Goal: Task Accomplishment & Management: Use online tool/utility

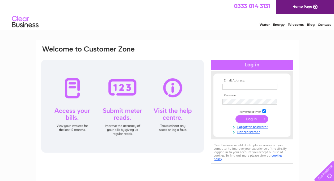
type input "info@lamb-engineering.com"
drag, startPoint x: 268, startPoint y: 87, endPoint x: 186, endPoint y: 88, distance: 82.4
click at [186, 88] on div "Email Address: info@lamb-engineering.com Password:" at bounding box center [167, 105] width 253 height 121
click at [212, 51] on div "Email Address: info@lamb-engineering.com Password:" at bounding box center [167, 105] width 253 height 120
click at [233, 63] on div at bounding box center [252, 65] width 82 height 10
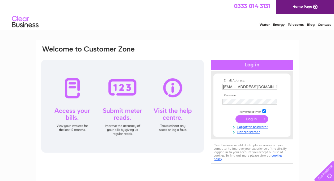
click at [245, 118] on input "submit" at bounding box center [252, 118] width 33 height 7
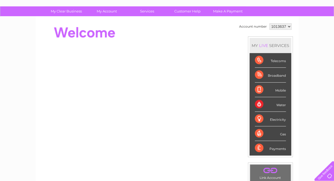
scroll to position [35, 0]
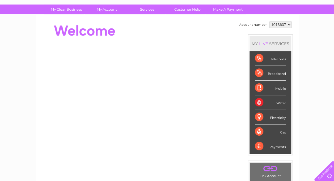
click at [283, 102] on div "Water" at bounding box center [270, 102] width 31 height 15
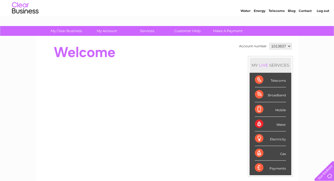
click at [279, 45] on select "1013637" at bounding box center [281, 46] width 22 height 6
click at [224, 52] on div at bounding box center [138, 52] width 194 height 21
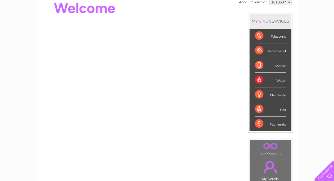
scroll to position [15, 0]
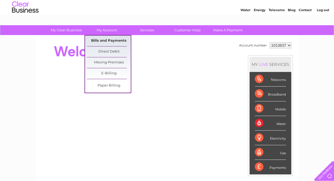
click at [111, 36] on link "Bills and Payments" at bounding box center [109, 41] width 44 height 11
click at [111, 40] on link "Bills and Payments" at bounding box center [109, 41] width 44 height 11
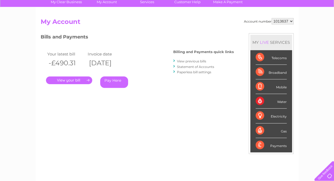
scroll to position [43, 0]
click at [74, 78] on link "." at bounding box center [69, 80] width 46 height 8
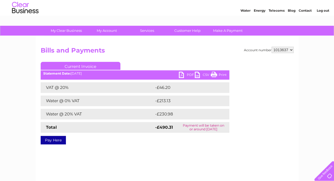
scroll to position [14, 0]
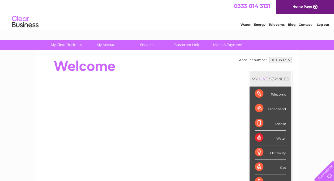
click at [317, 27] on li "Log out" at bounding box center [323, 24] width 16 height 7
click at [322, 24] on link "Log out" at bounding box center [323, 25] width 12 height 4
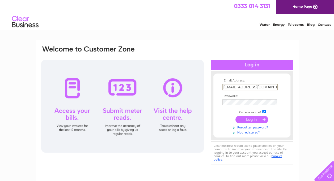
drag, startPoint x: 268, startPoint y: 86, endPoint x: 217, endPoint y: 89, distance: 51.6
click at [217, 89] on form "Email Address: info@lamb-engineering.com Password:" at bounding box center [251, 107] width 77 height 56
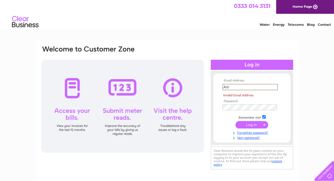
type input "m"
type input "[EMAIL_ADDRESS][DOMAIN_NAME]"
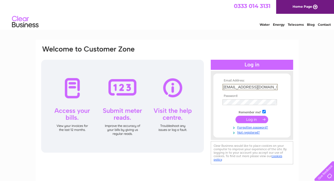
click at [252, 68] on div at bounding box center [252, 65] width 82 height 10
click at [251, 121] on input "submit" at bounding box center [252, 118] width 33 height 7
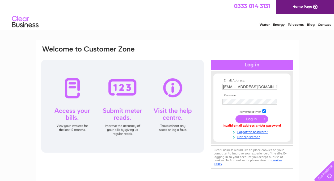
click at [329, 90] on div "Email Address: [EMAIL_ADDRESS][DOMAIN_NAME] Password:" at bounding box center [167, 160] width 334 height 240
click at [248, 119] on input "submit" at bounding box center [252, 118] width 33 height 7
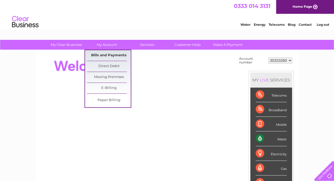
click at [110, 52] on link "Bills and Payments" at bounding box center [109, 55] width 44 height 11
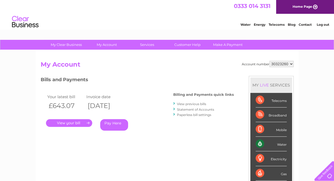
click at [84, 121] on link "." at bounding box center [69, 123] width 46 height 8
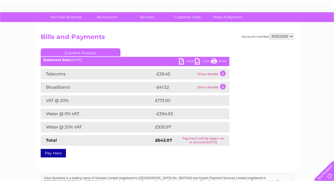
scroll to position [43, 0]
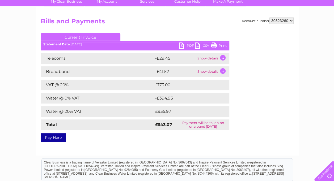
click at [217, 56] on td "Show details" at bounding box center [212, 58] width 33 height 11
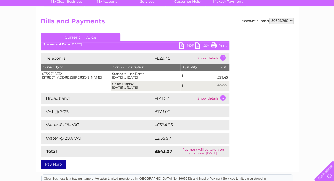
click at [220, 58] on td "Show details" at bounding box center [212, 58] width 33 height 11
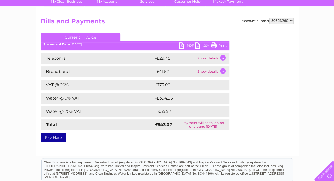
click at [216, 72] on td "Show details" at bounding box center [212, 71] width 33 height 11
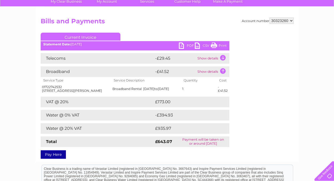
click at [221, 72] on td "Show details" at bounding box center [212, 71] width 33 height 11
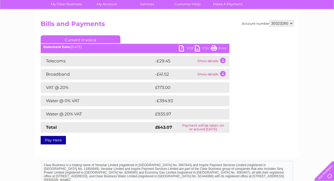
click at [224, 48] on link "Print" at bounding box center [219, 49] width 16 height 8
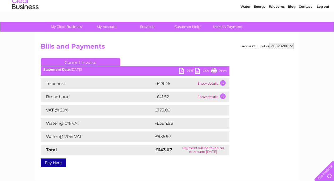
scroll to position [17, 0]
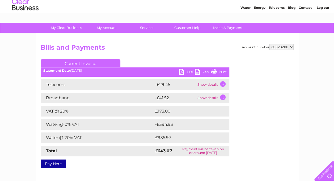
click at [159, 42] on div "Account number 30323260 Bills and Payments Current Invoice PDF CSV Print" at bounding box center [167, 107] width 263 height 149
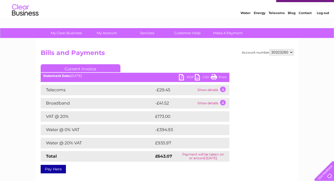
scroll to position [0, 0]
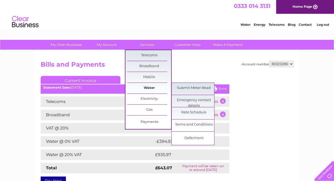
click at [142, 84] on link "Water" at bounding box center [149, 88] width 44 height 11
click at [195, 113] on link "Rate Schedule" at bounding box center [194, 112] width 44 height 11
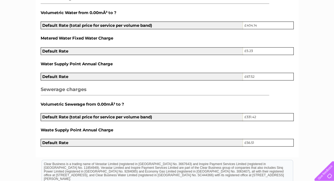
scroll to position [184, 0]
click at [250, 115] on td "£331.42" at bounding box center [268, 116] width 51 height 7
click at [54, 150] on div "Account number 30323260 Rate Schedule Supply Address Unit 2, South Newton Indus…" at bounding box center [167, 12] width 263 height 291
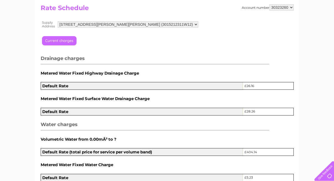
scroll to position [0, 0]
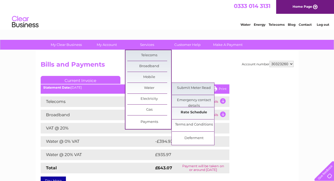
click at [198, 109] on link "Rate Schedule" at bounding box center [194, 112] width 44 height 11
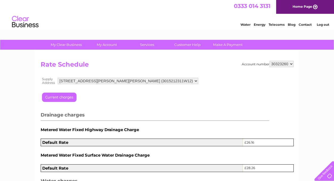
scroll to position [93, 0]
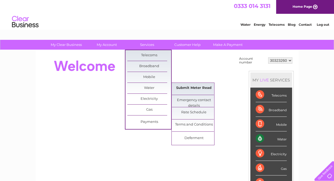
click at [183, 89] on link "Submit Meter Read" at bounding box center [194, 88] width 44 height 11
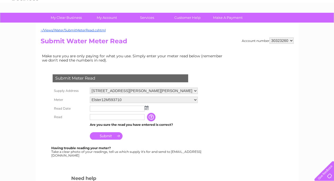
scroll to position [27, 0]
